Goal: Transaction & Acquisition: Purchase product/service

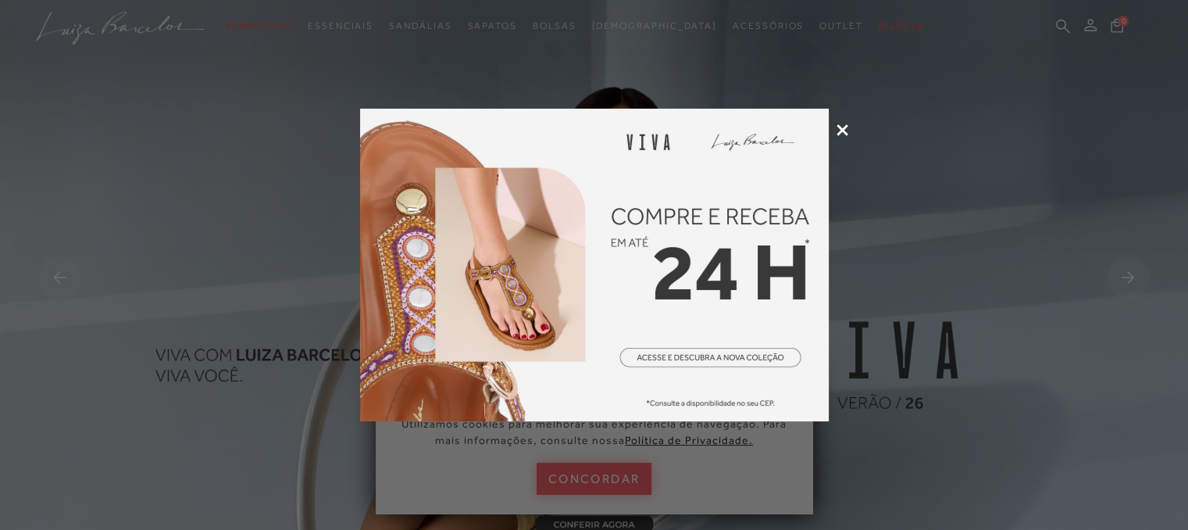
click at [720, 352] on img at bounding box center [594, 265] width 469 height 312
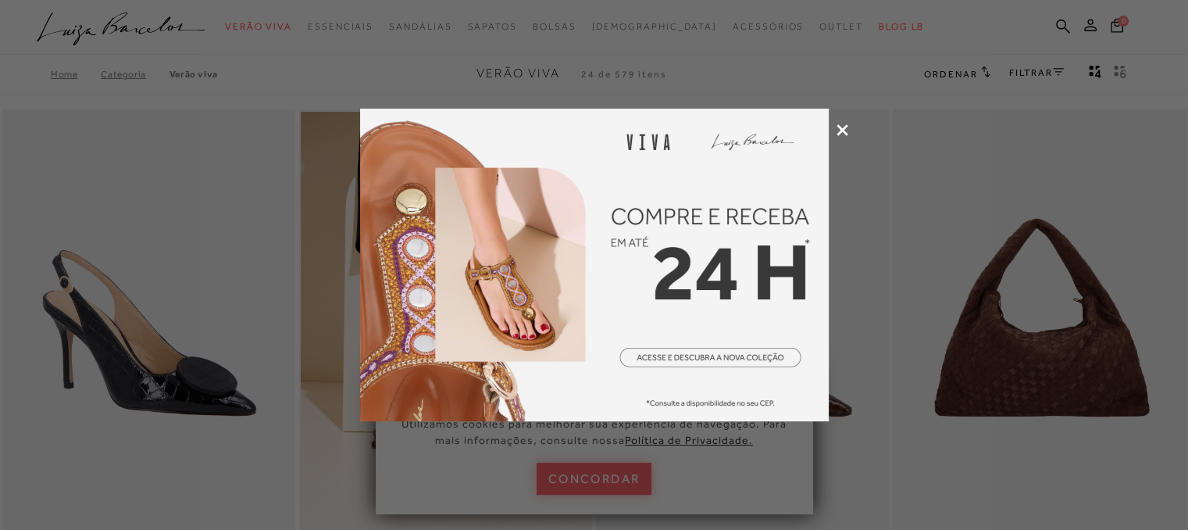
click at [844, 124] on icon at bounding box center [843, 130] width 12 height 12
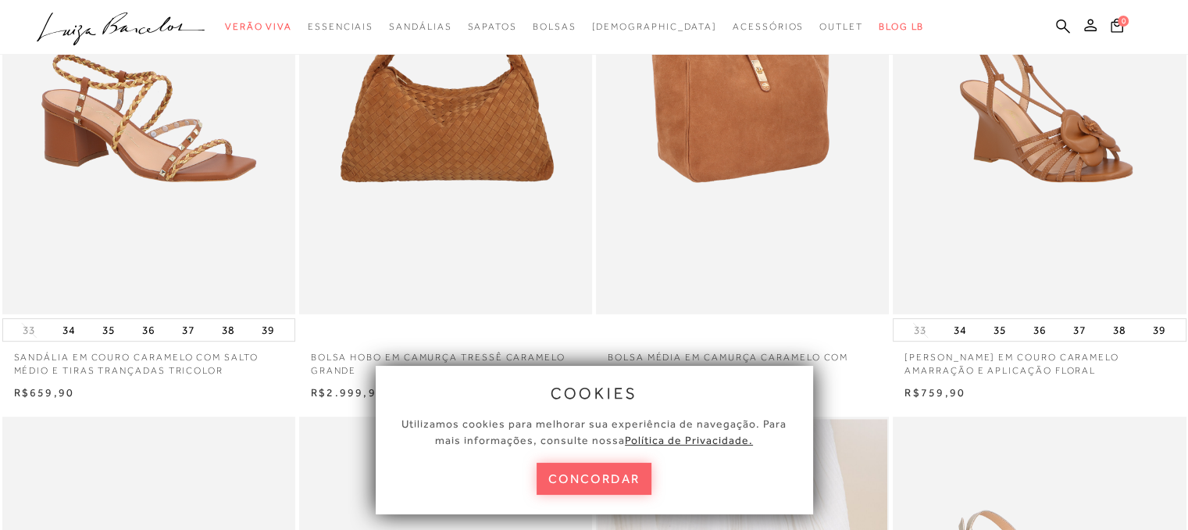
scroll to position [781, 0]
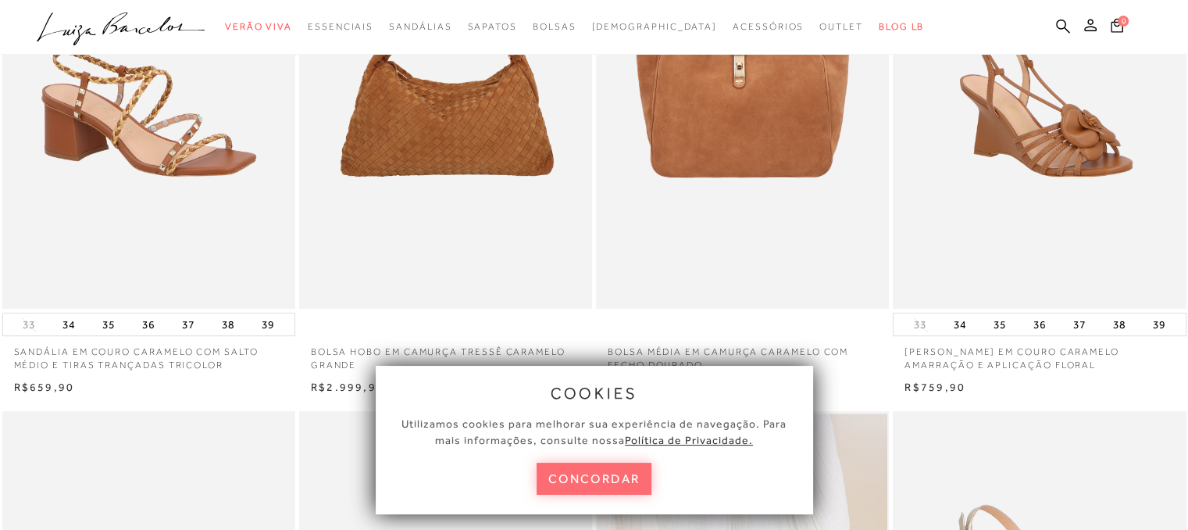
click at [634, 477] on button "concordar" at bounding box center [595, 478] width 116 height 32
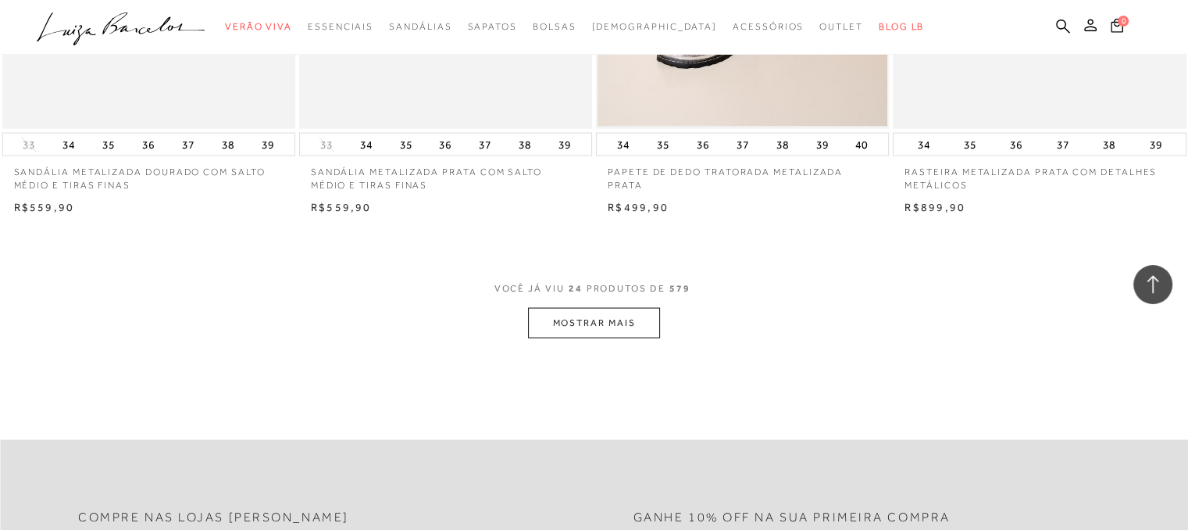
scroll to position [3281, 0]
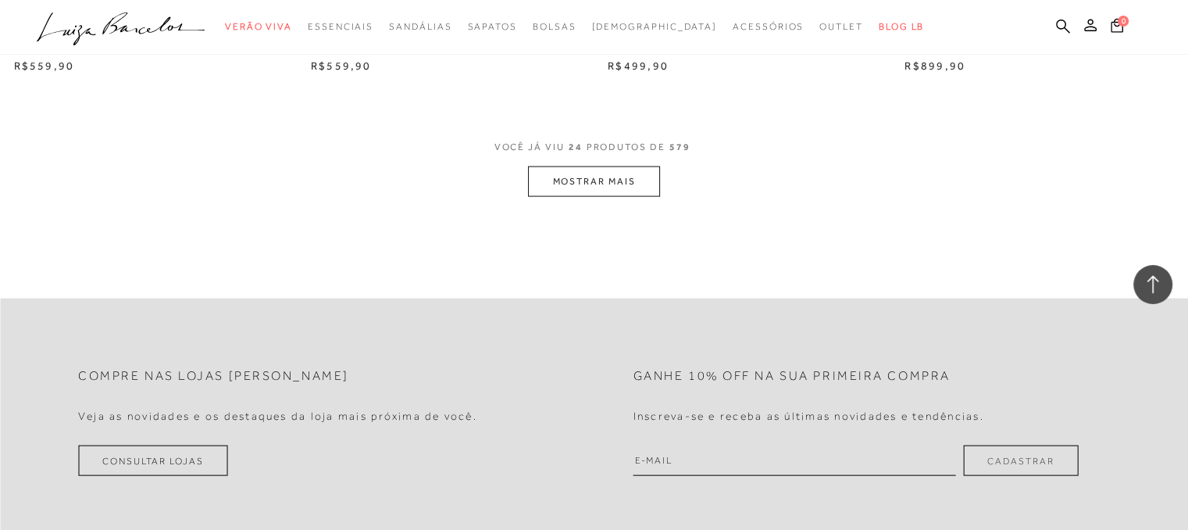
click at [634, 188] on button "MOSTRAR MAIS" at bounding box center [593, 181] width 131 height 30
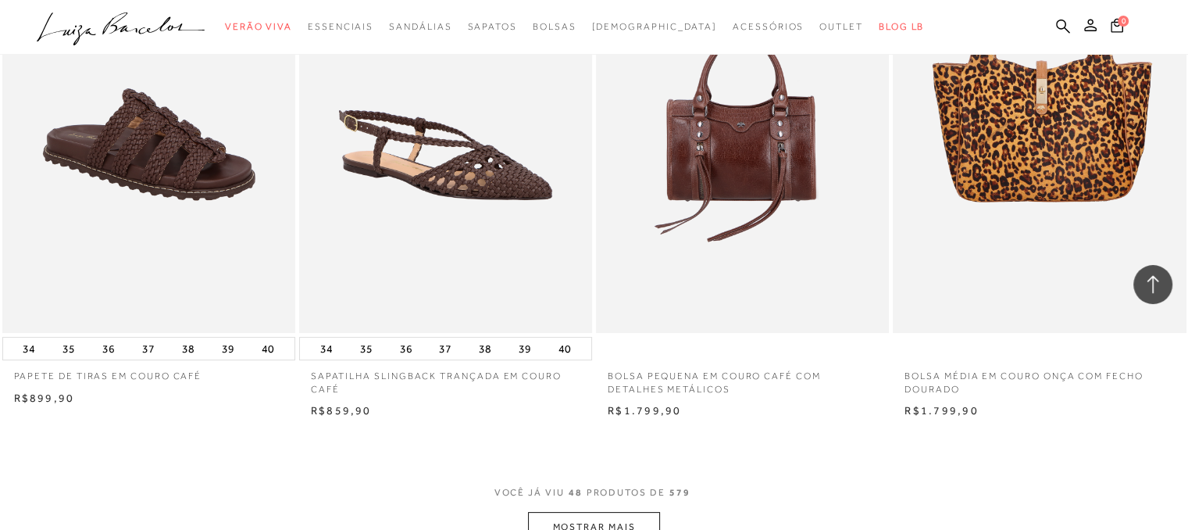
scroll to position [6406, 0]
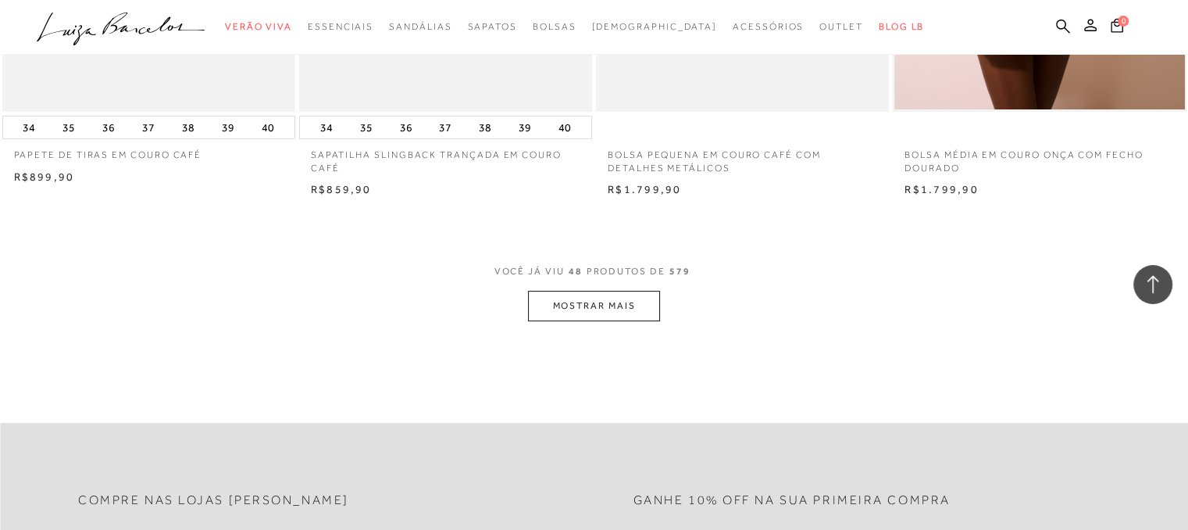
click at [616, 294] on button "MOSTRAR MAIS" at bounding box center [593, 306] width 131 height 30
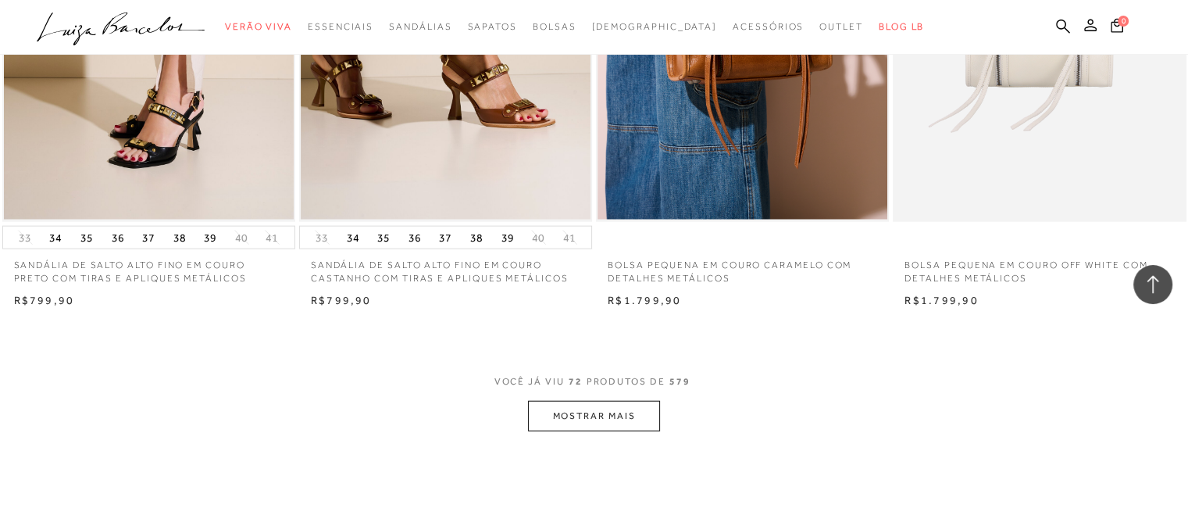
scroll to position [9765, 0]
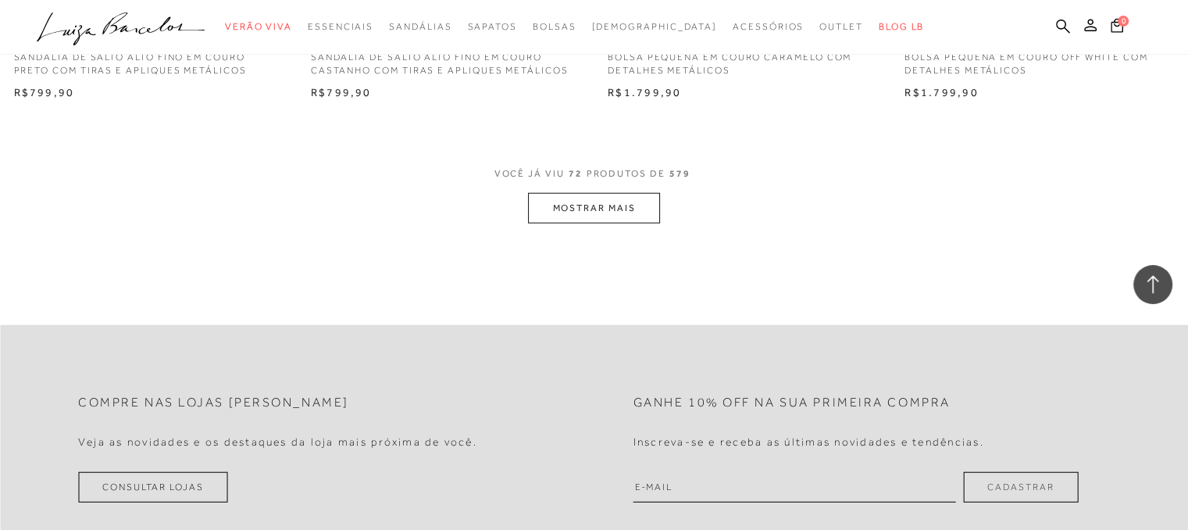
click at [580, 204] on button "MOSTRAR MAIS" at bounding box center [593, 208] width 131 height 30
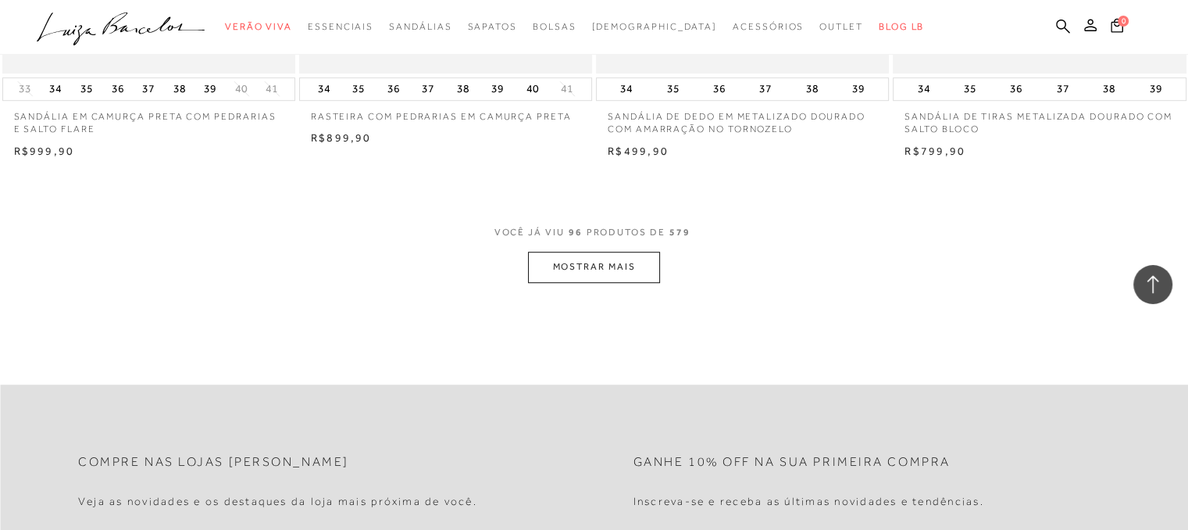
scroll to position [13046, 0]
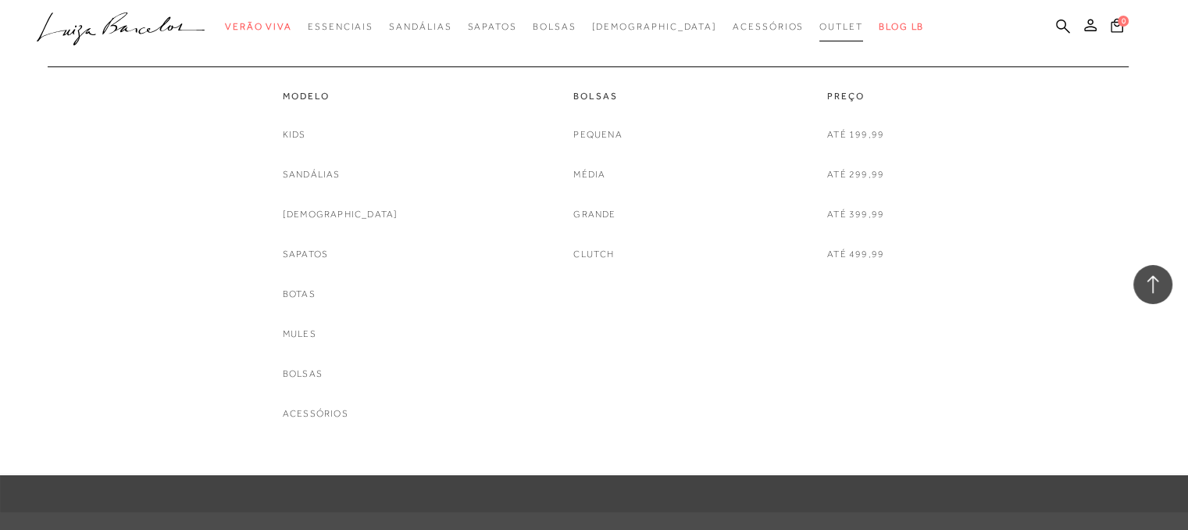
click at [819, 25] on span "Outlet" at bounding box center [841, 26] width 44 height 11
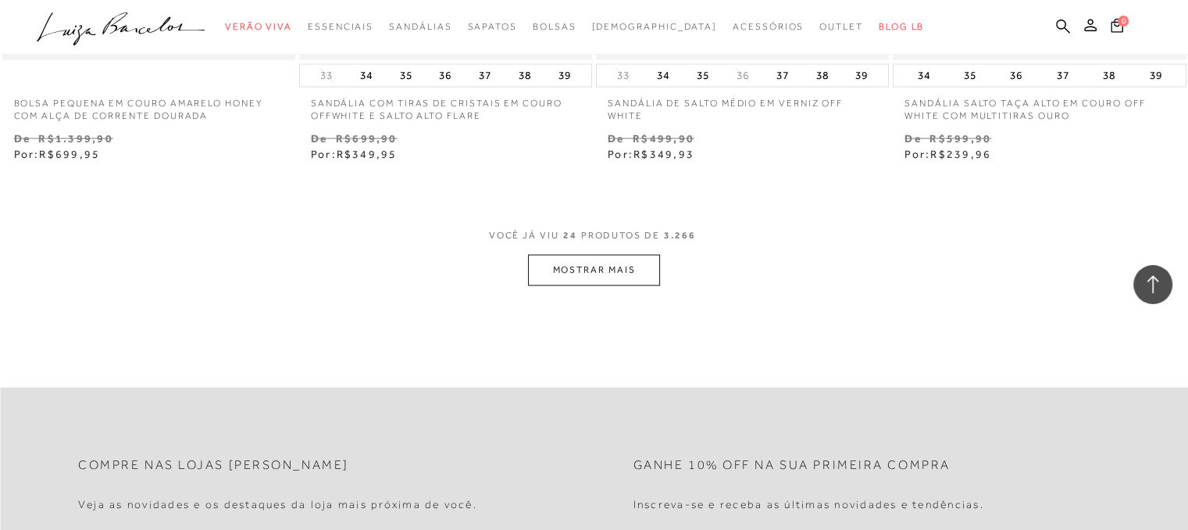
scroll to position [3281, 0]
click at [635, 276] on button "MOSTRAR MAIS" at bounding box center [593, 267] width 131 height 30
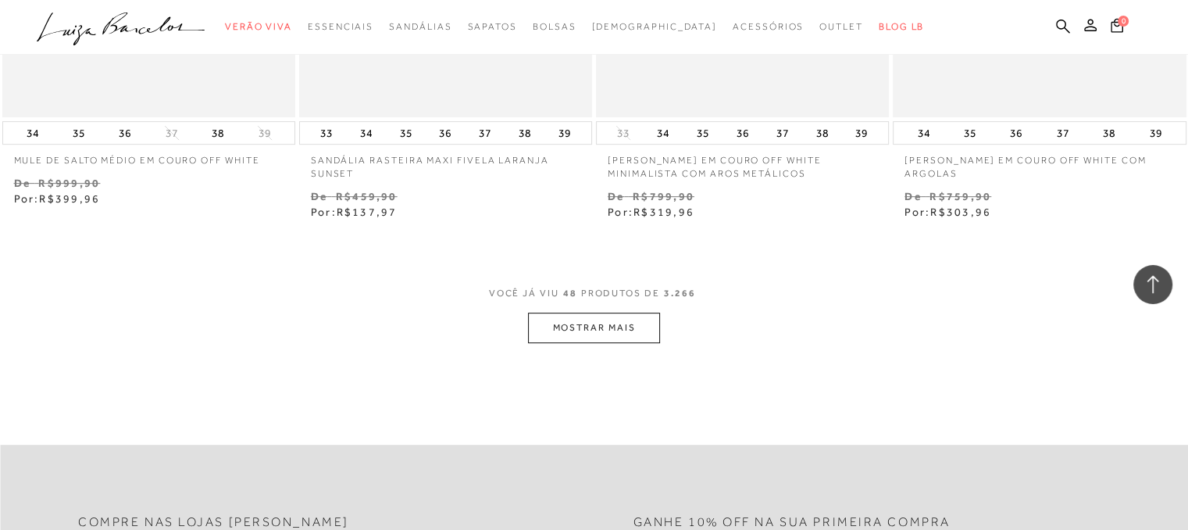
scroll to position [6640, 0]
